Goal: Transaction & Acquisition: Purchase product/service

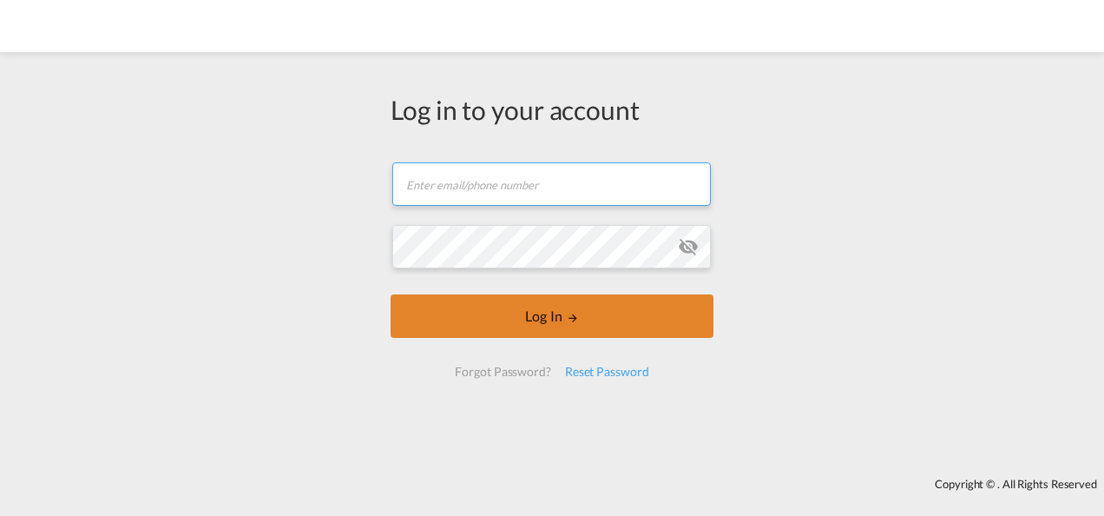
type input "[PERSON_NAME][EMAIL_ADDRESS][PERSON_NAME][DOMAIN_NAME]"
click at [535, 319] on button "Log In" at bounding box center [552, 315] width 323 height 43
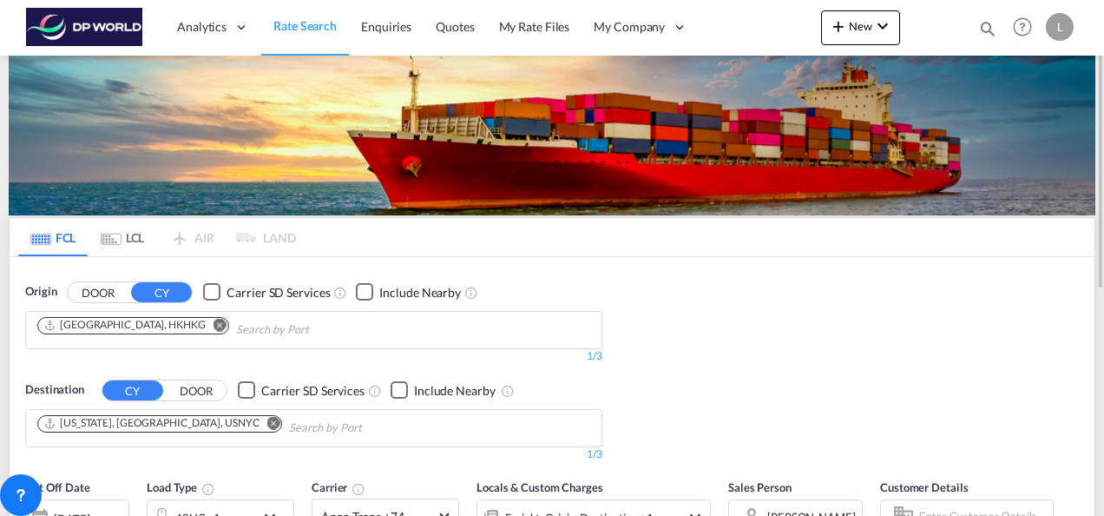
click at [214, 321] on md-icon "Remove" at bounding box center [220, 324] width 13 height 13
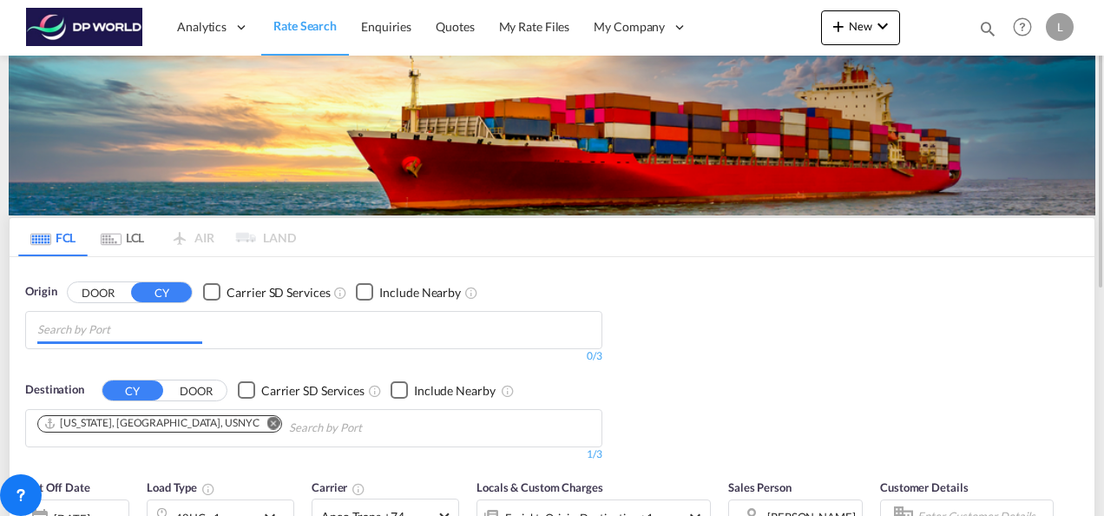
click at [133, 335] on input "Chips input." at bounding box center [119, 330] width 165 height 28
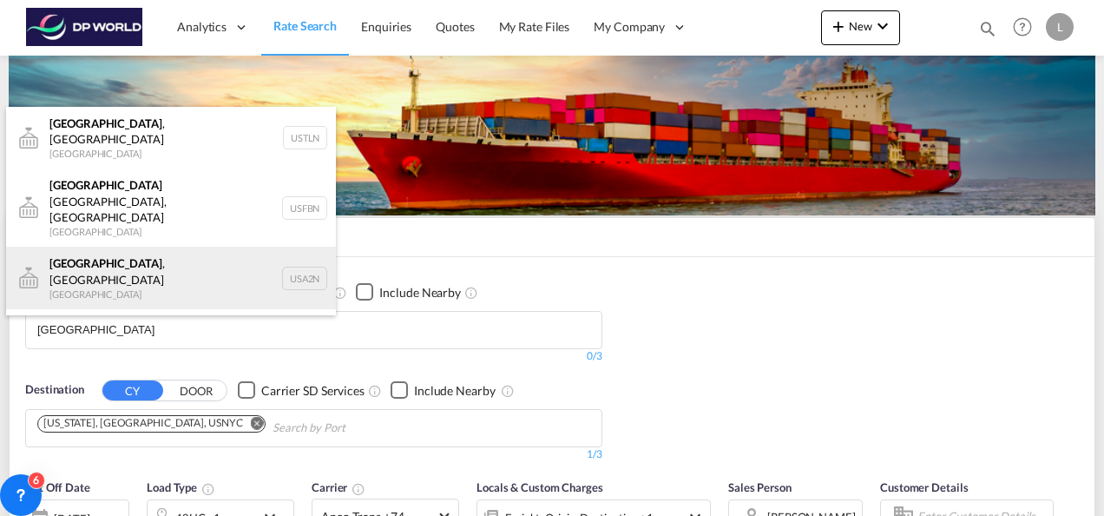
scroll to position [52, 0]
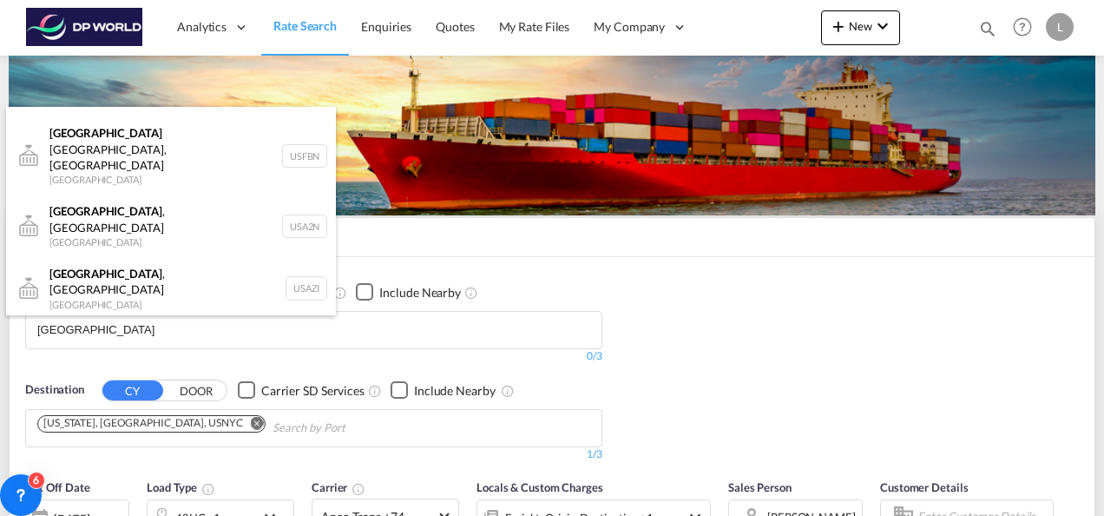
type input "[GEOGRAPHIC_DATA]"
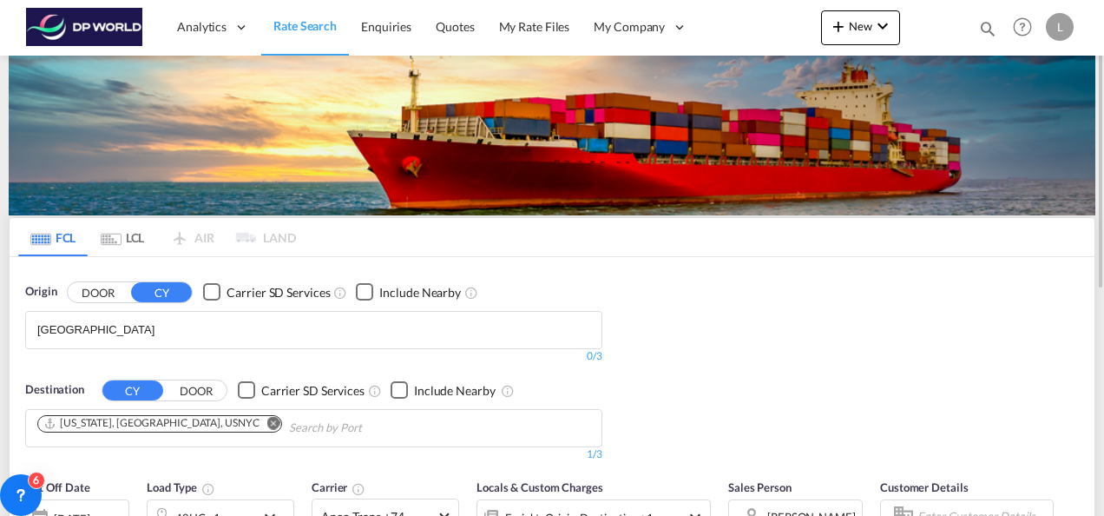
click at [125, 331] on body "Analytics Dashboard Rate Search Enquiries Quotes My Rate Files My Company" at bounding box center [552, 258] width 1104 height 516
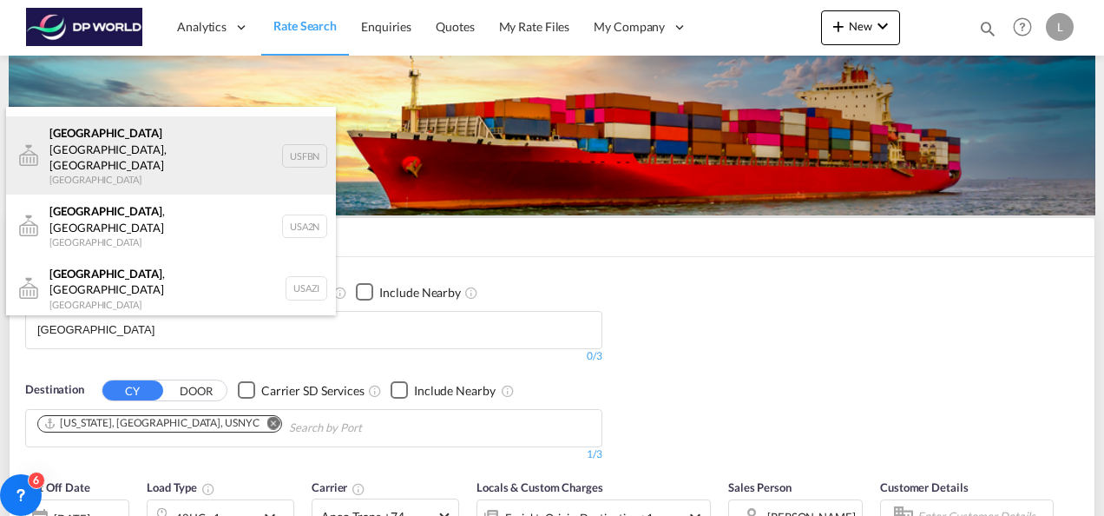
click at [130, 128] on div "Atlanta Fairburn, [GEOGRAPHIC_DATA] [GEOGRAPHIC_DATA] USFBN" at bounding box center [171, 155] width 330 height 78
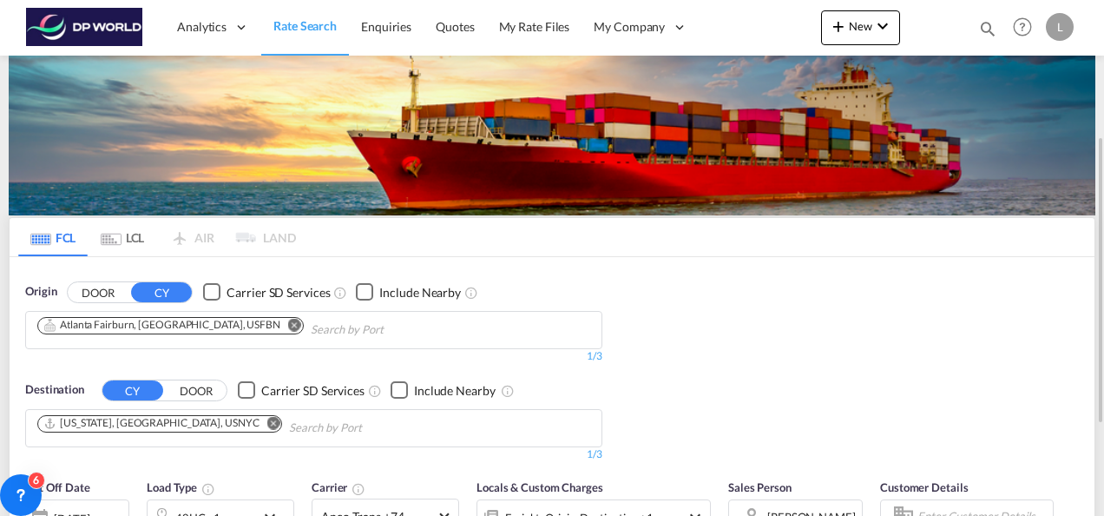
scroll to position [87, 0]
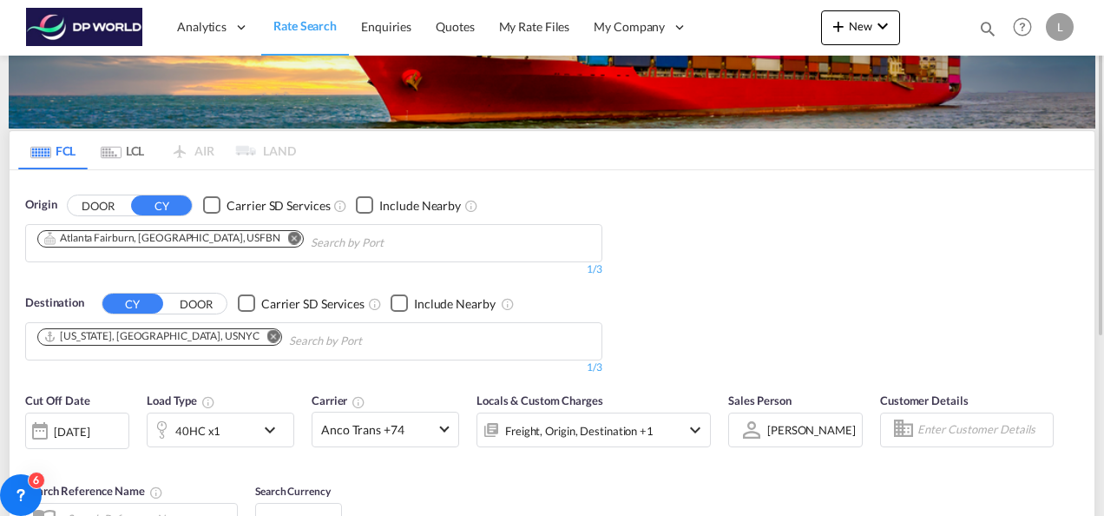
click at [267, 338] on md-icon "Remove" at bounding box center [273, 335] width 13 height 13
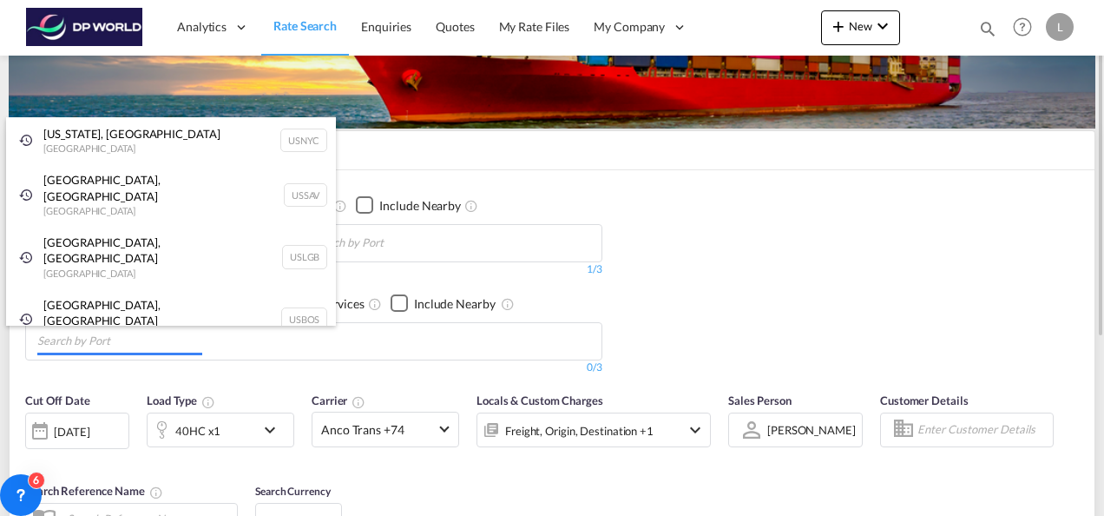
click at [151, 342] on body "Analytics Dashboard Rate Search Enquiries Quotes My Rate Files My Company" at bounding box center [552, 258] width 1104 height 516
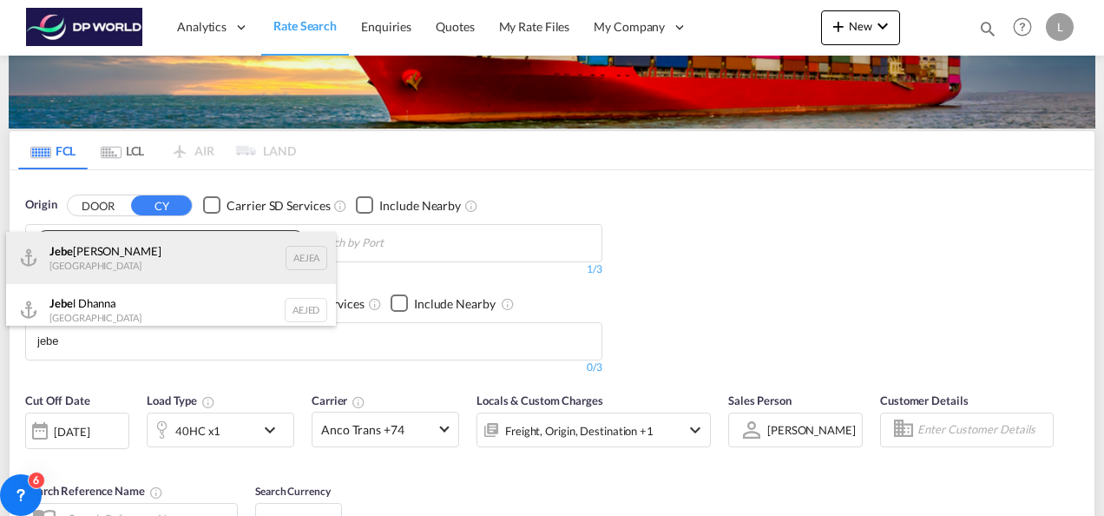
type input "jebe"
click at [105, 260] on div "Jebe l Ali [GEOGRAPHIC_DATA] [GEOGRAPHIC_DATA]" at bounding box center [171, 258] width 330 height 52
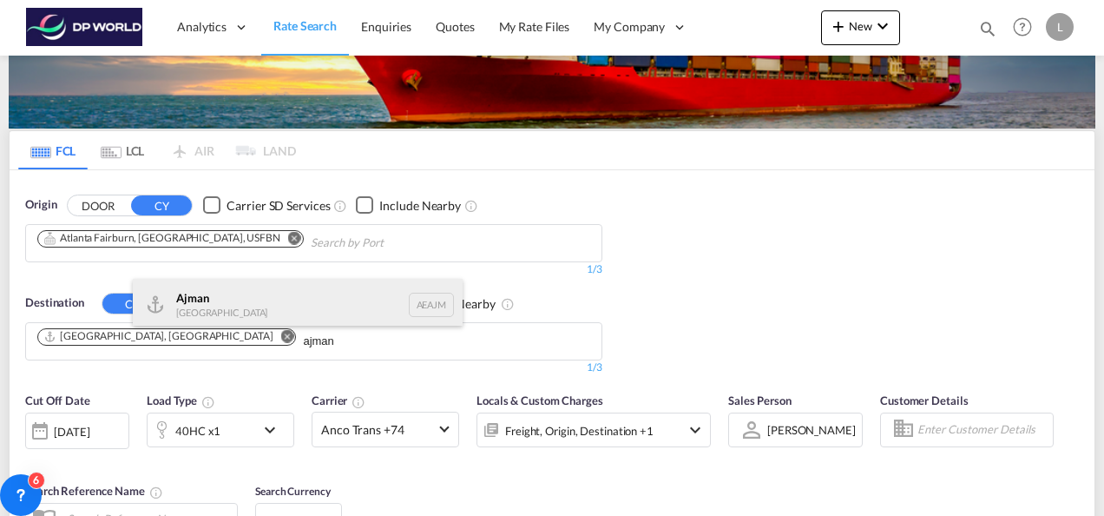
type input "ajman"
click at [216, 300] on div "Ajman [GEOGRAPHIC_DATA] [GEOGRAPHIC_DATA]" at bounding box center [298, 305] width 330 height 52
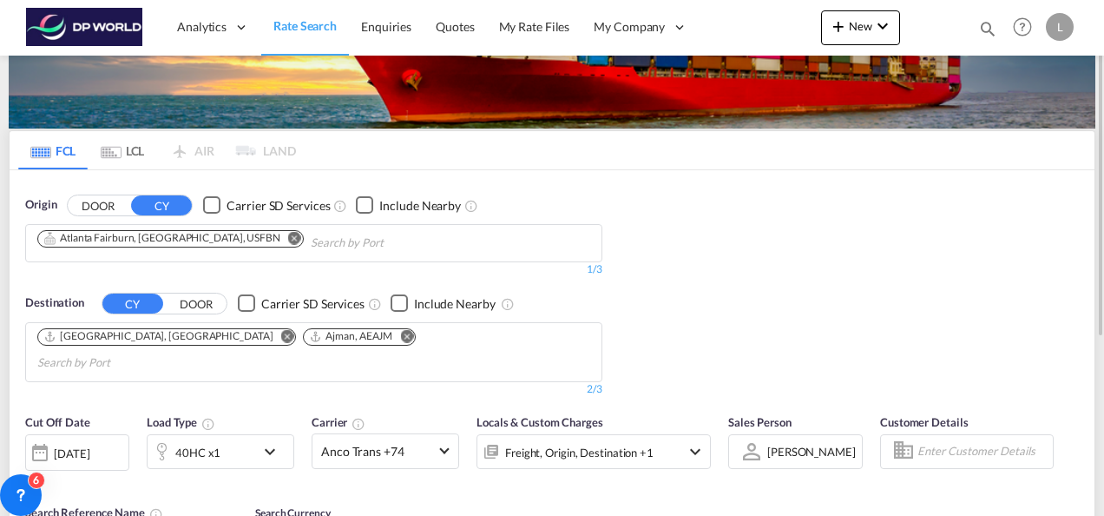
click at [250, 434] on div "40HC x1" at bounding box center [202, 451] width 108 height 35
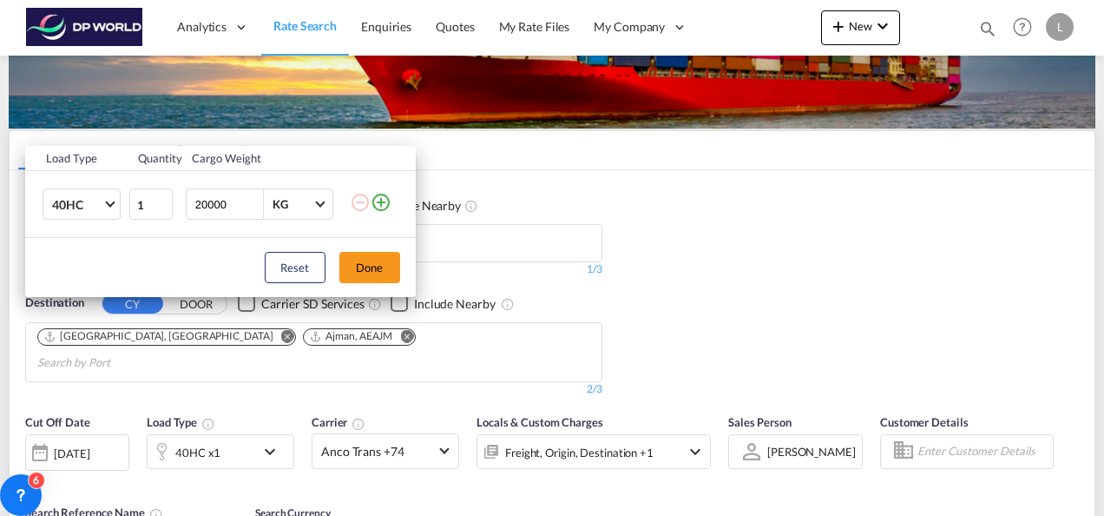
click at [384, 201] on md-icon "icon-plus-circle-outline" at bounding box center [381, 202] width 21 height 21
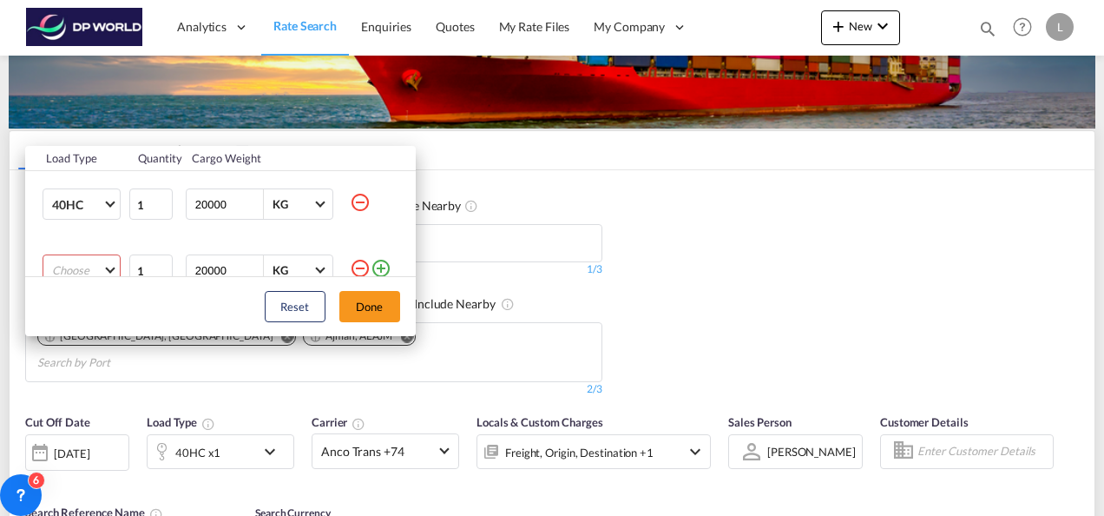
click at [112, 257] on md-select "Choose 20GP 40GP 40HC 45HC 20RE 40RE 40HR 20OT 40OT 20FR 40FR 40NR 20NR 45S 20T…" at bounding box center [82, 269] width 78 height 31
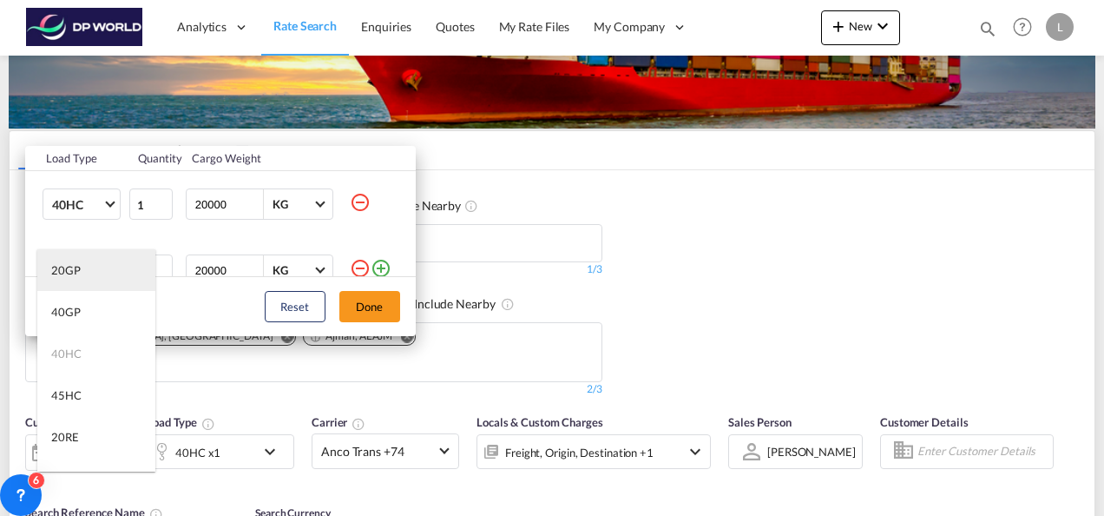
click at [92, 272] on md-option "20GP" at bounding box center [96, 270] width 118 height 42
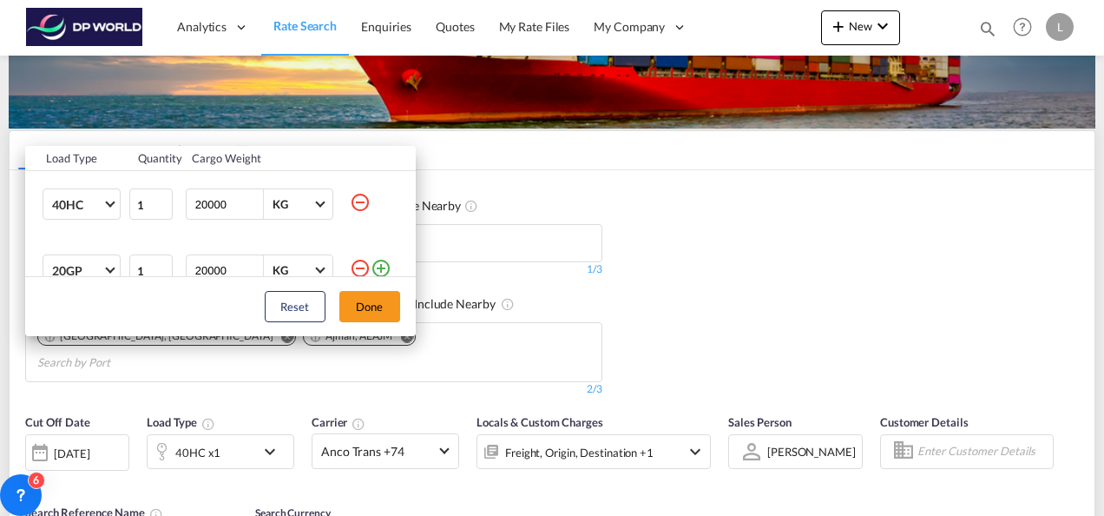
scroll to position [9, 0]
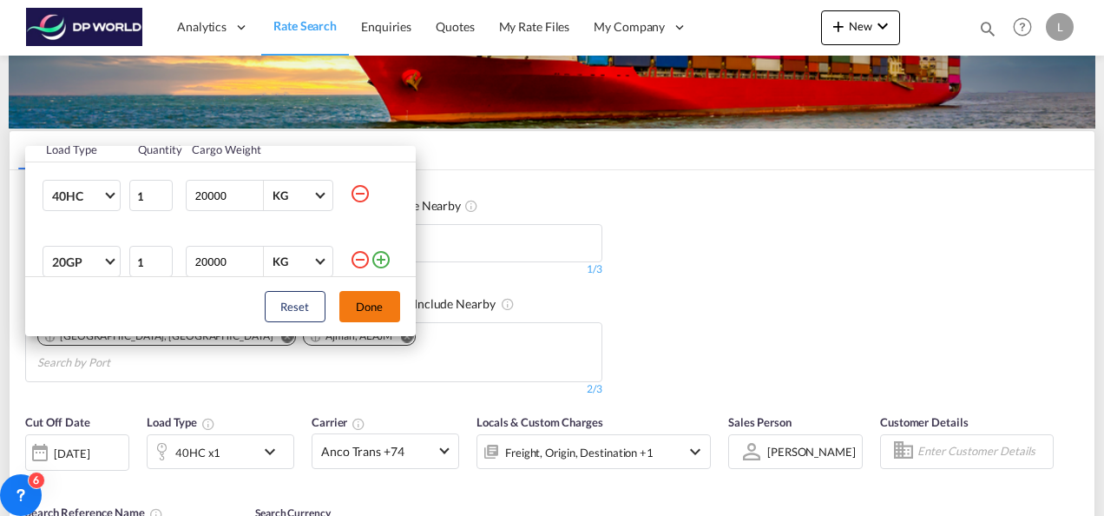
click at [373, 304] on button "Done" at bounding box center [369, 306] width 61 height 31
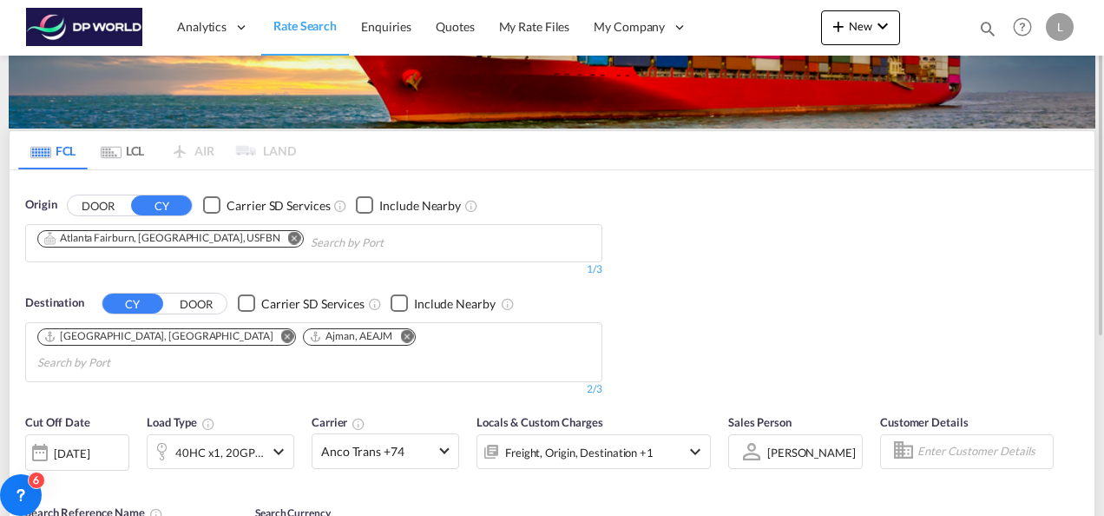
click at [813, 445] on span "[PERSON_NAME]" at bounding box center [812, 453] width 89 height 16
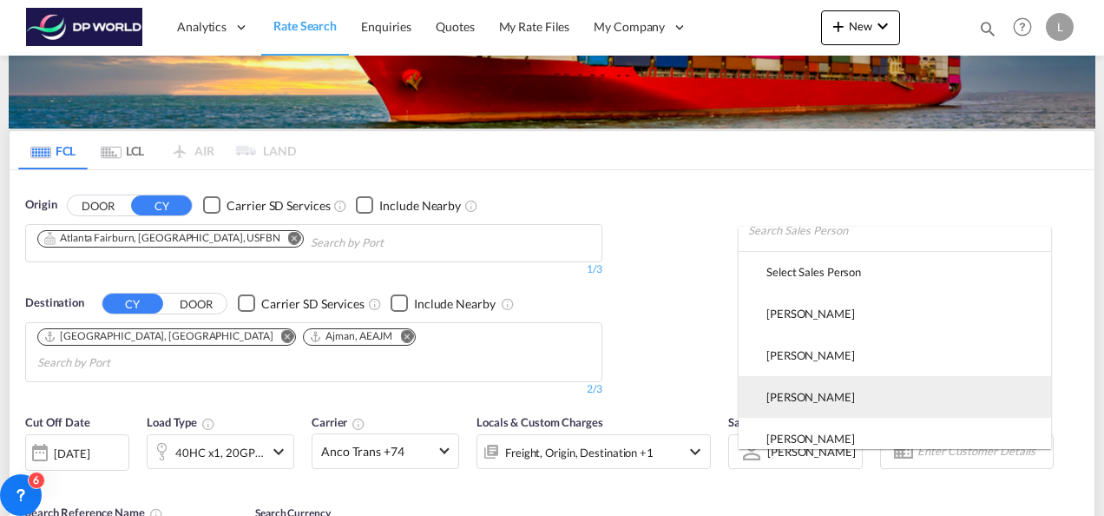
scroll to position [0, 0]
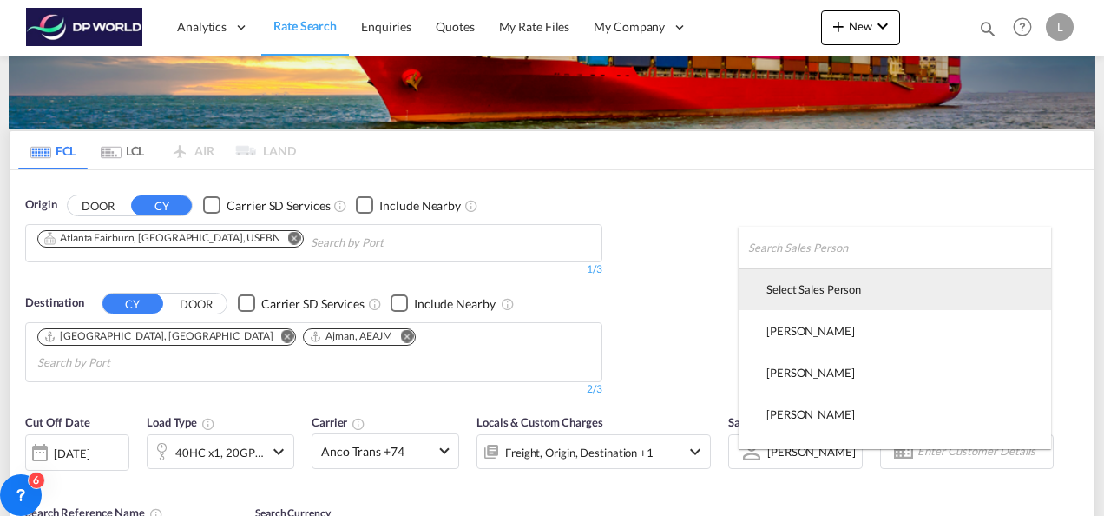
click at [820, 287] on div "Select Sales Person" at bounding box center [814, 289] width 95 height 16
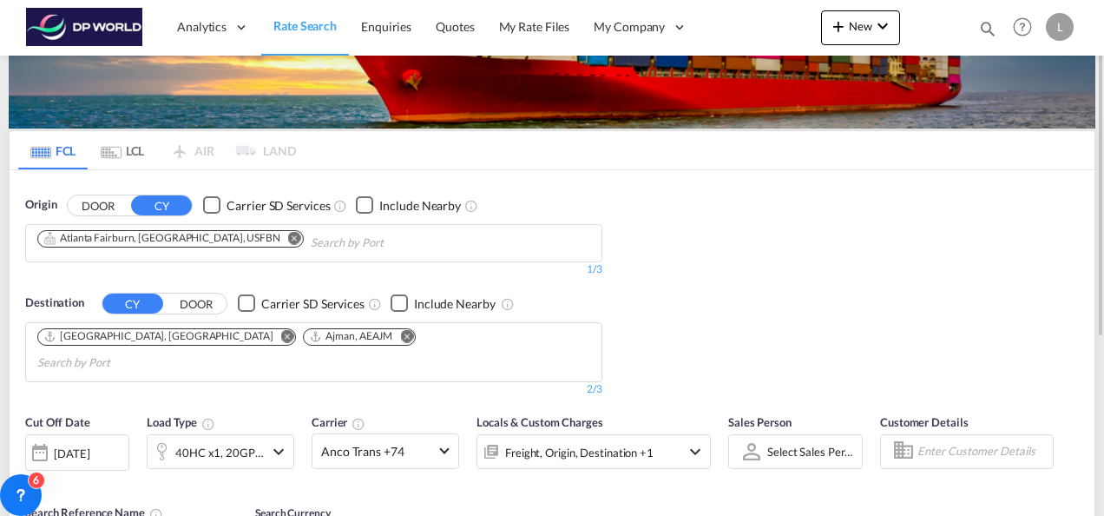
click at [701, 205] on div "Origin DOOR CY Carrier SD Services Include Nearby Atlanta Fairburn, [GEOGRAPHIC…" at bounding box center [552, 287] width 1085 height 235
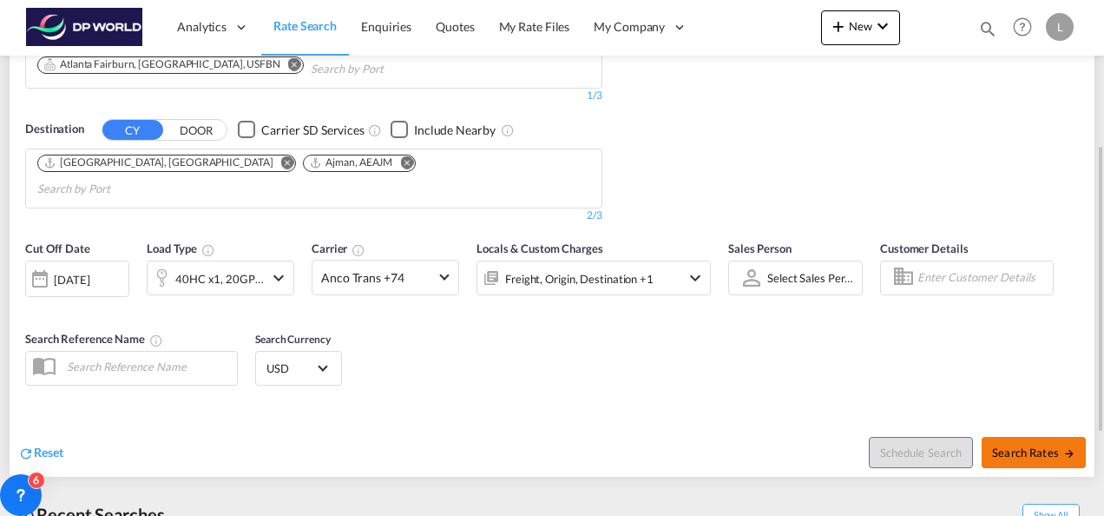
click at [1015, 445] on span "Search Rates" at bounding box center [1033, 452] width 83 height 14
type input "USFBN to AEJEA,AEAJM / [DATE]"
